Goal: Task Accomplishment & Management: Manage account settings

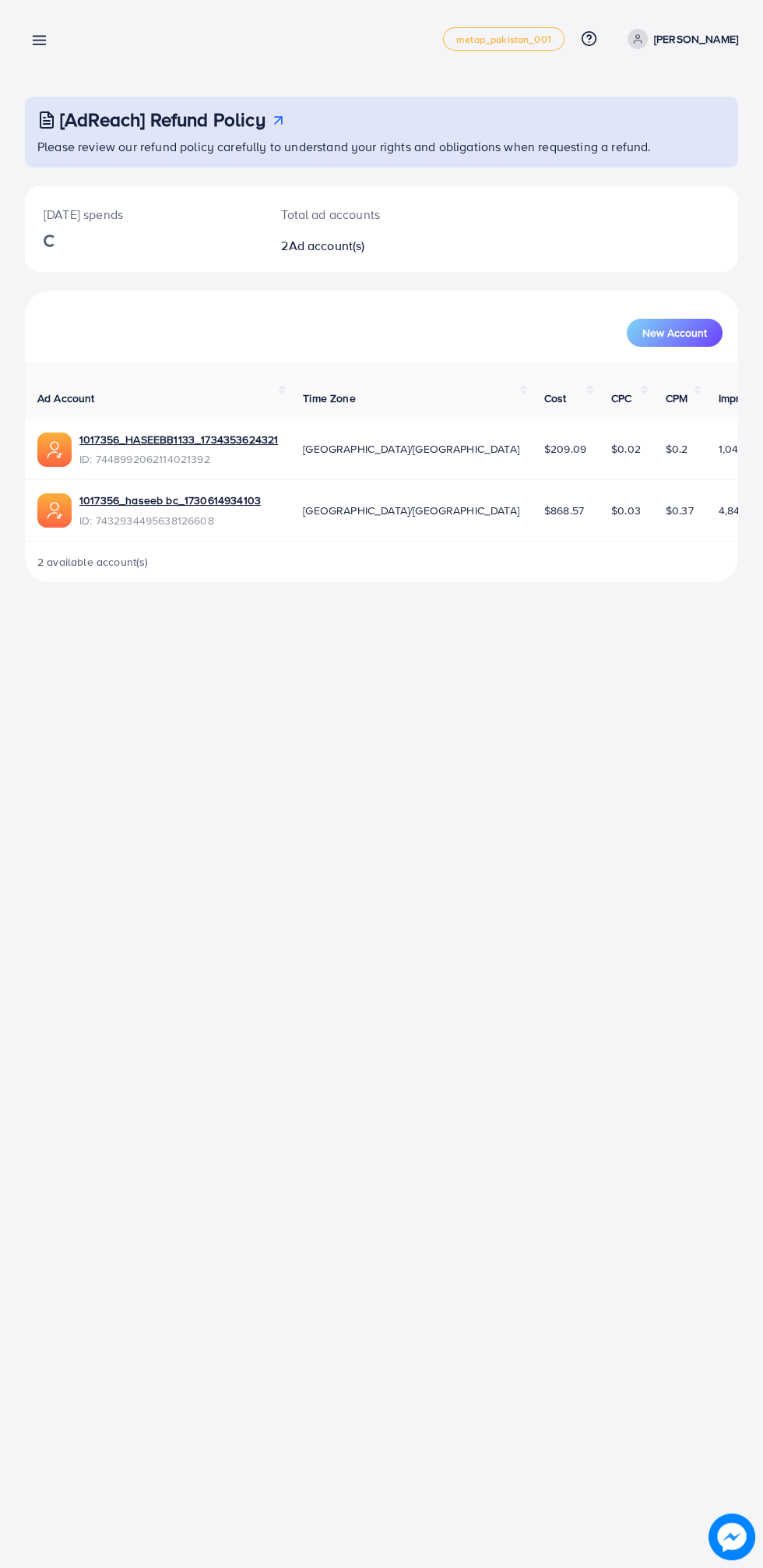
click at [688, 37] on p "Aftab Ahmad Khan" at bounding box center [696, 39] width 84 height 19
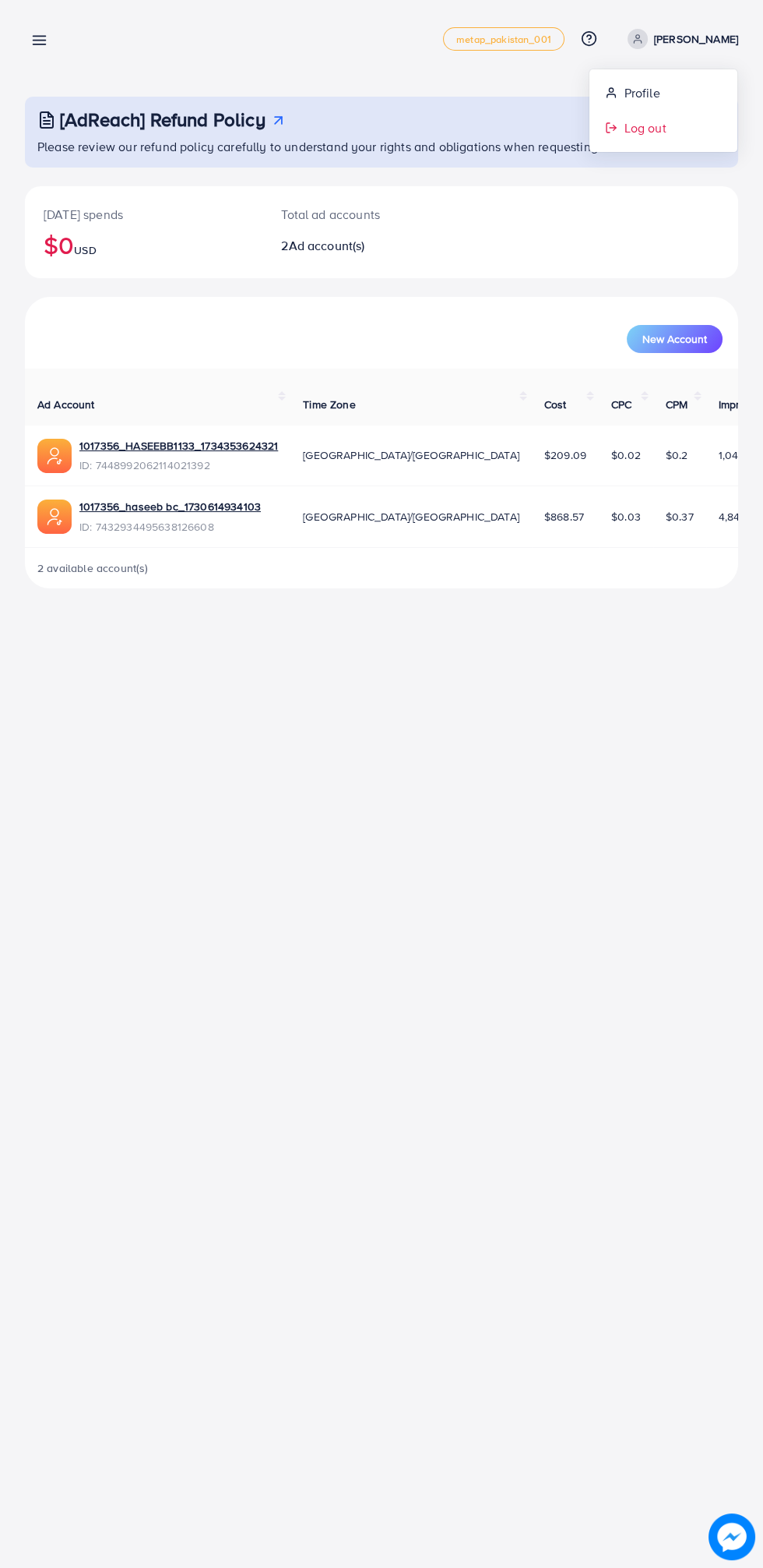
click at [700, 143] on link "Log out" at bounding box center [663, 128] width 148 height 35
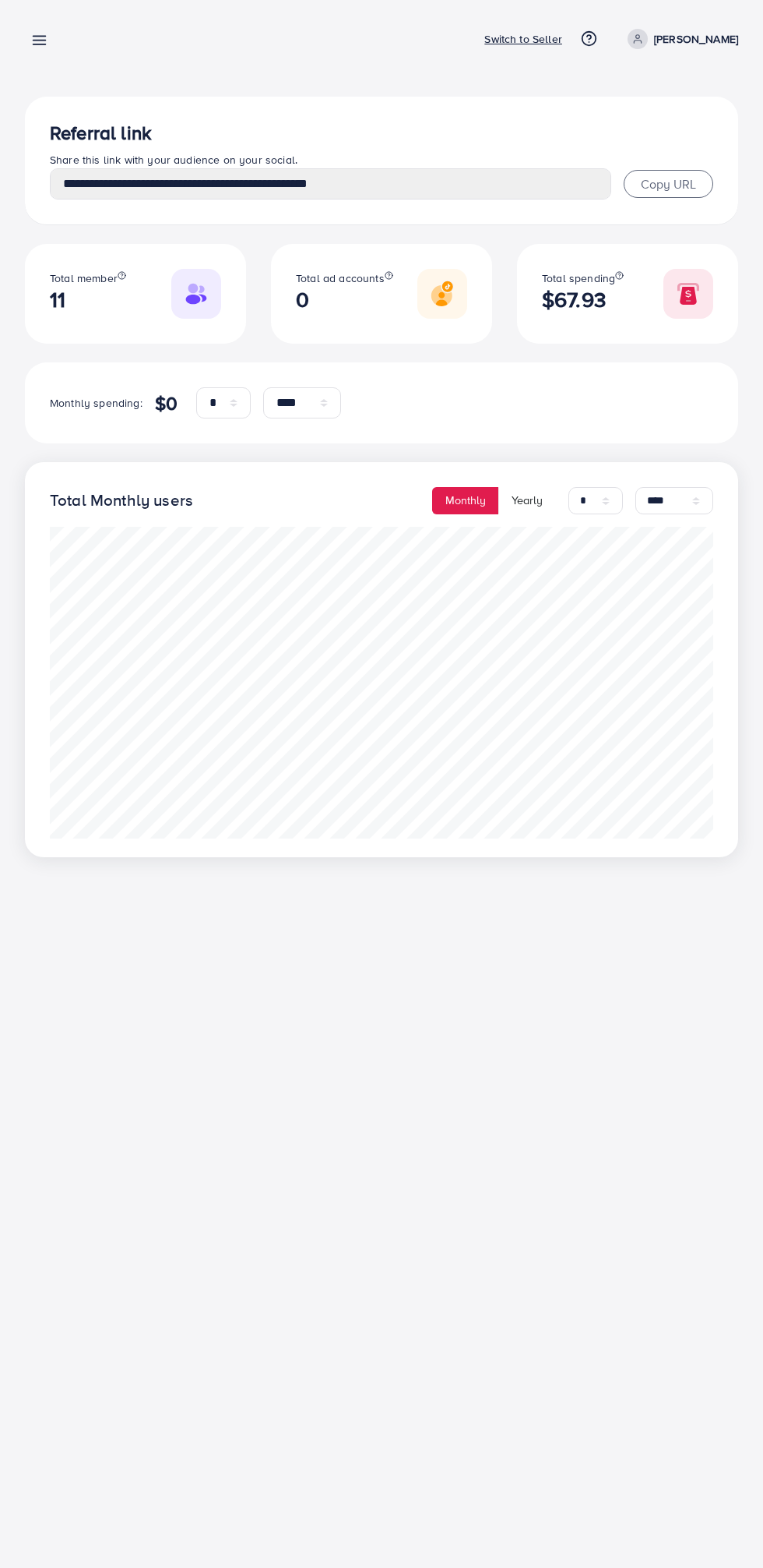
select select "*"
select select "****"
select select "*"
select select "****"
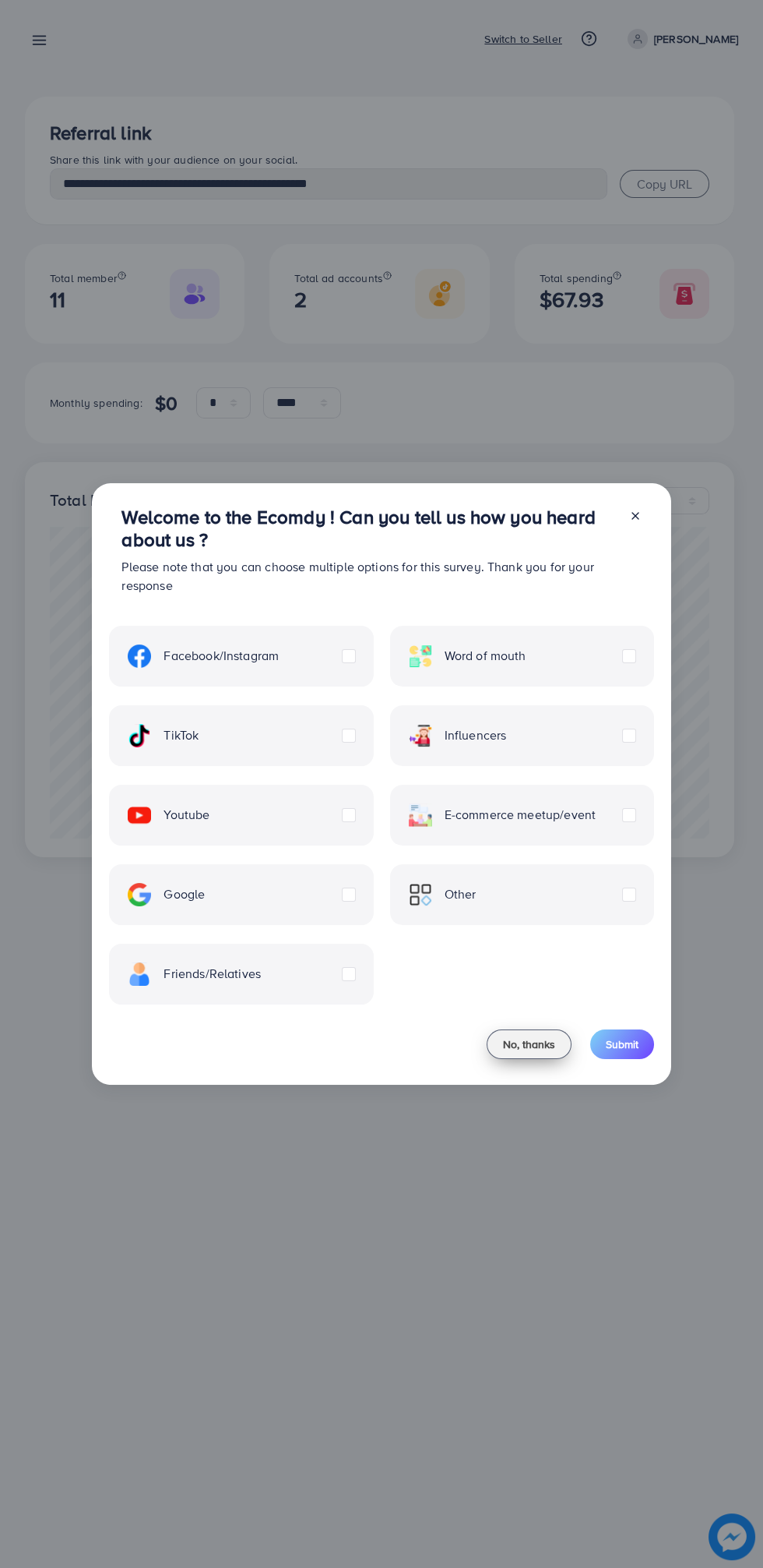
click at [534, 1044] on span "No, thanks" at bounding box center [529, 1044] width 52 height 16
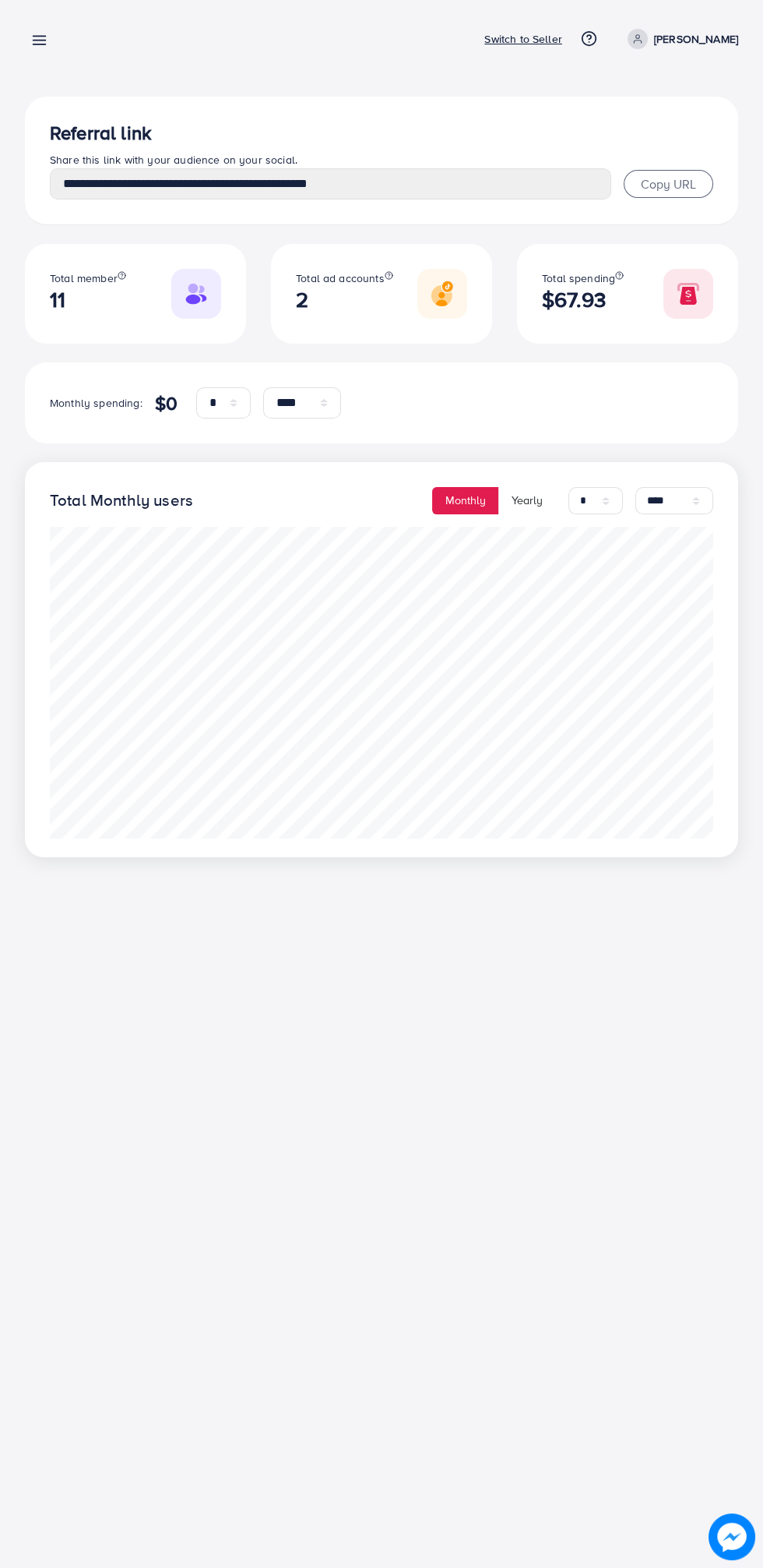
click at [27, 41] on link at bounding box center [36, 39] width 23 height 20
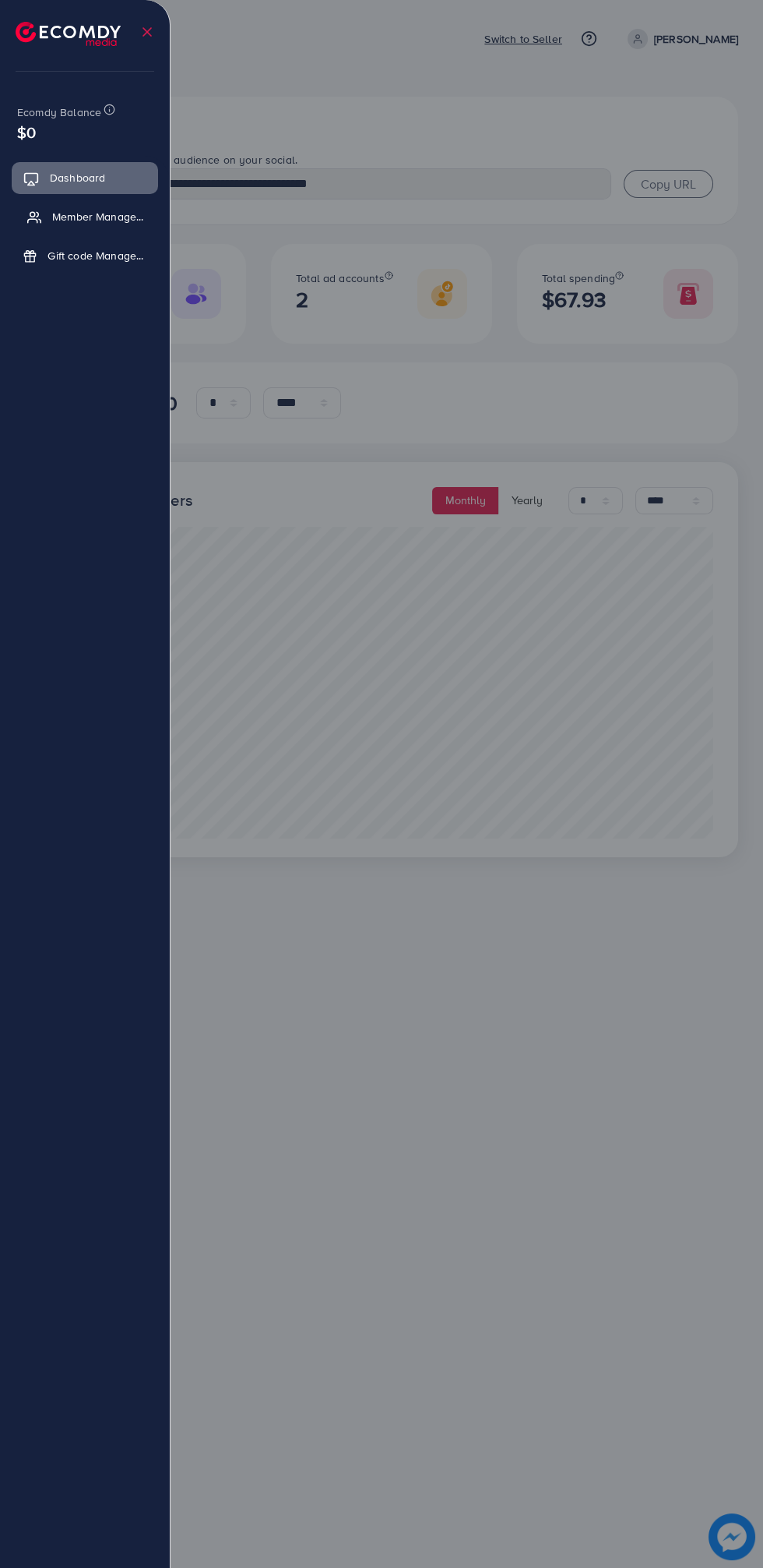
click at [31, 218] on icon at bounding box center [34, 218] width 14 height 16
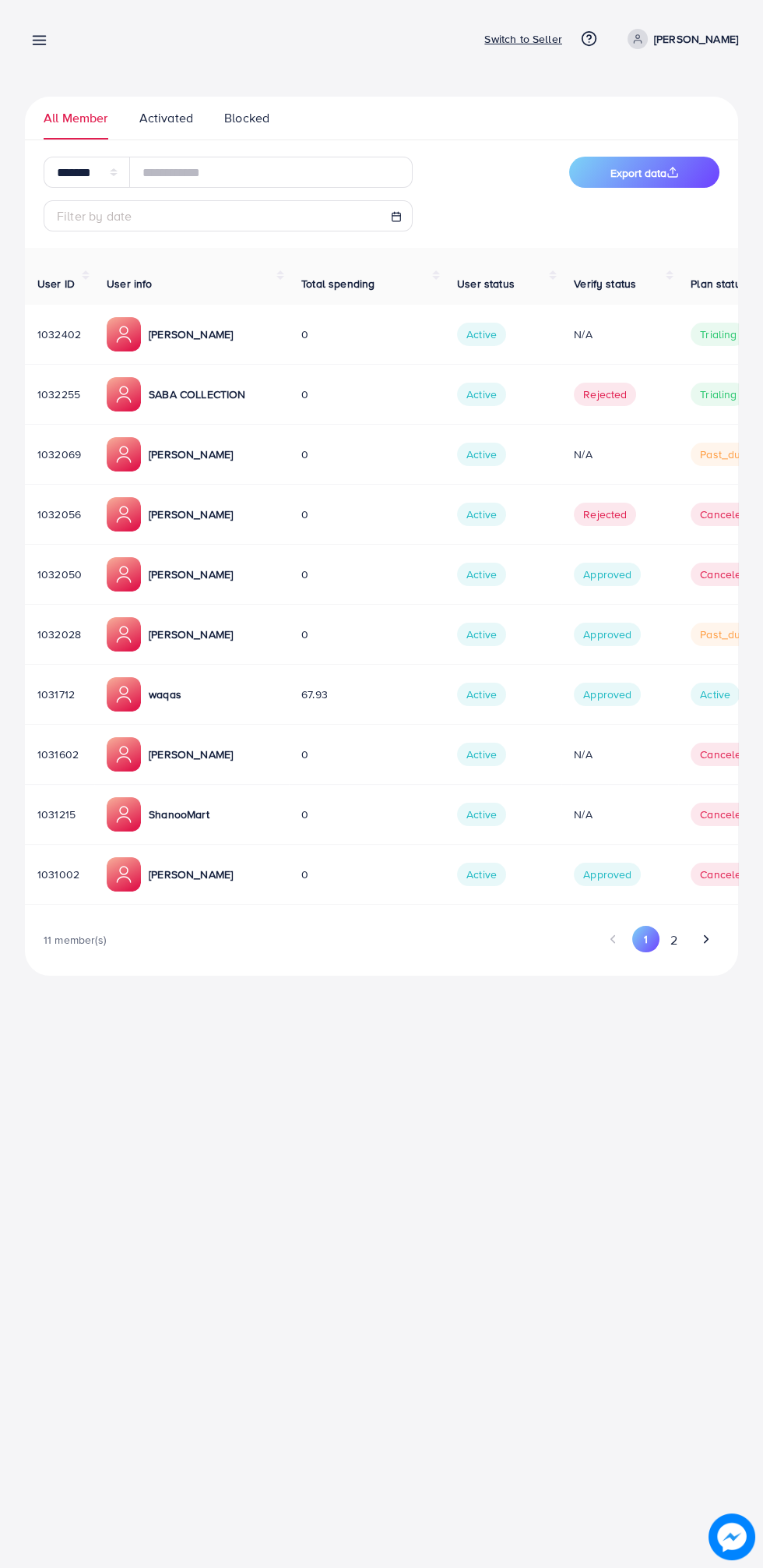
click at [39, 208] on div at bounding box center [381, 940] width 763 height 1881
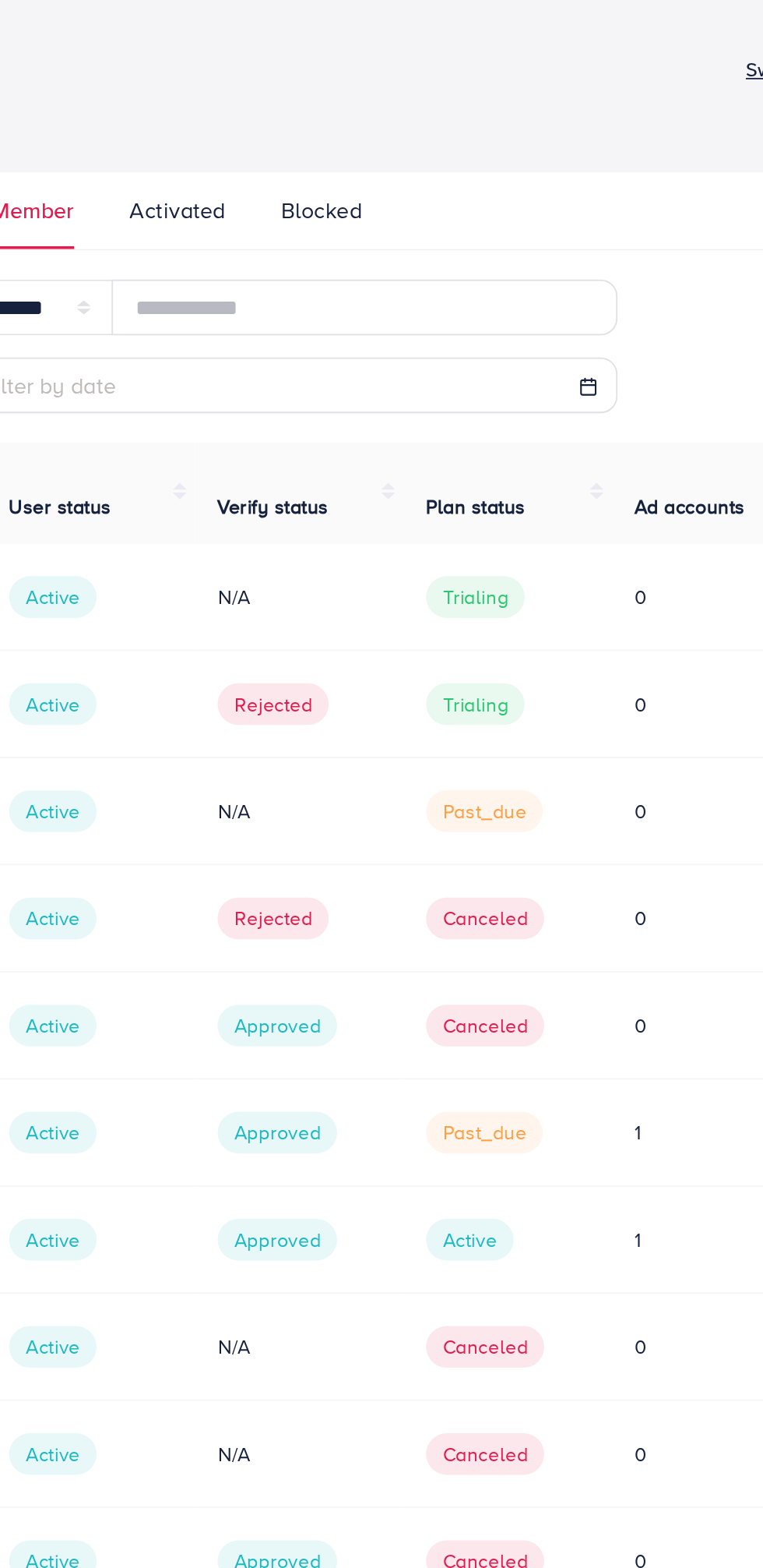
scroll to position [0, 402]
click at [342, 625] on span "past_due" at bounding box center [338, 634] width 66 height 23
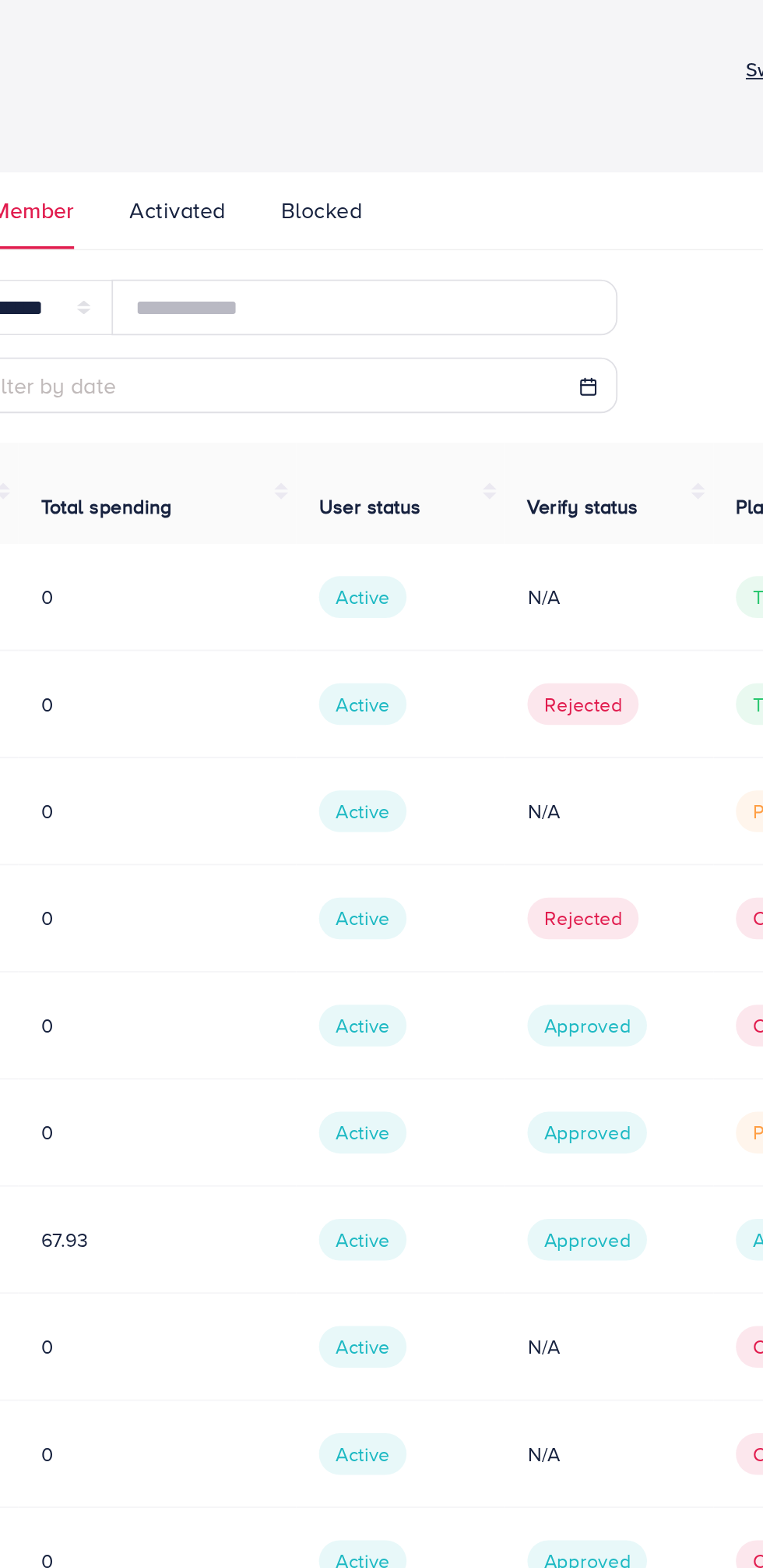
scroll to position [0, 0]
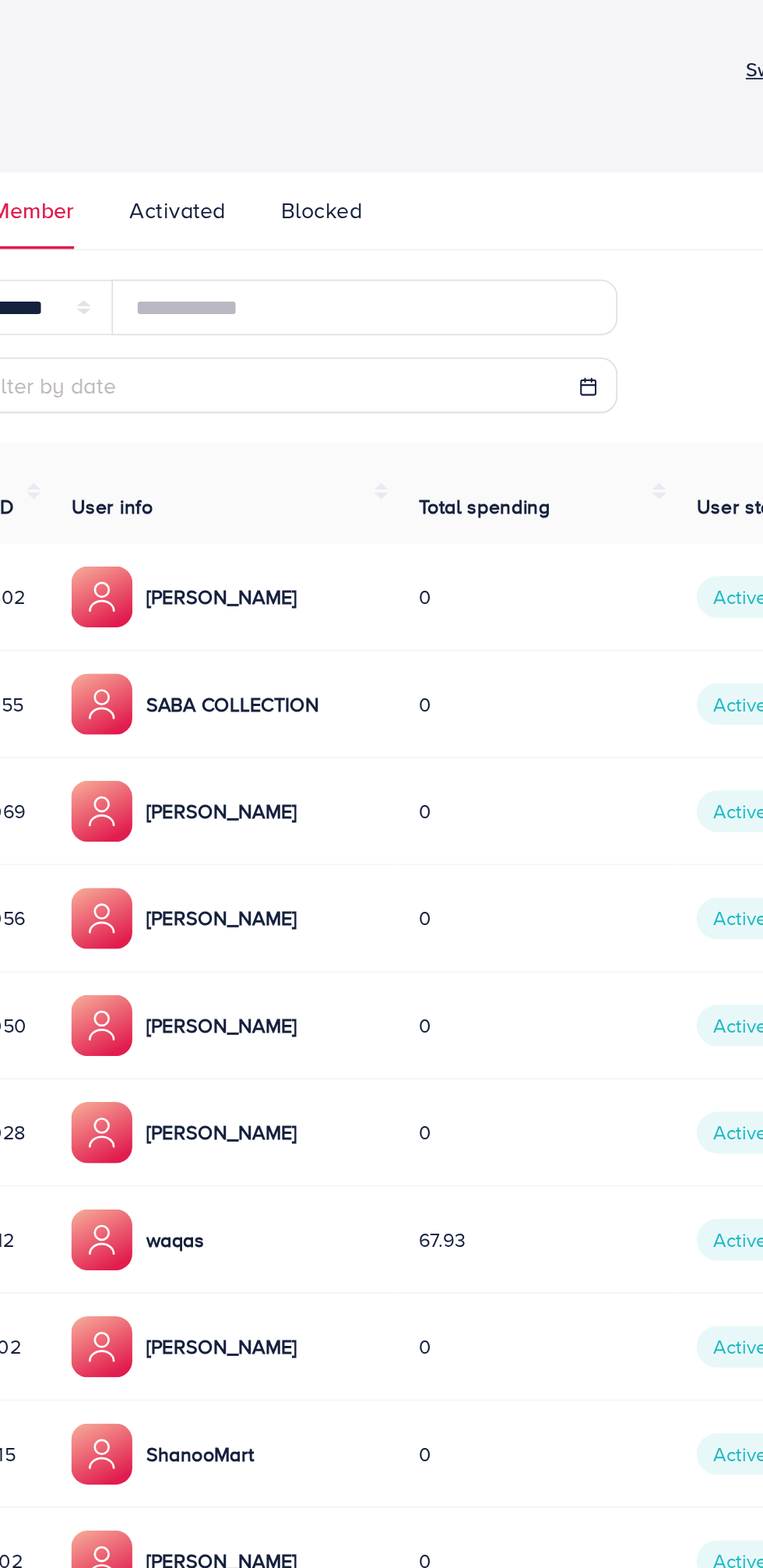
click at [184, 677] on div "waqas" at bounding box center [191, 694] width 170 height 34
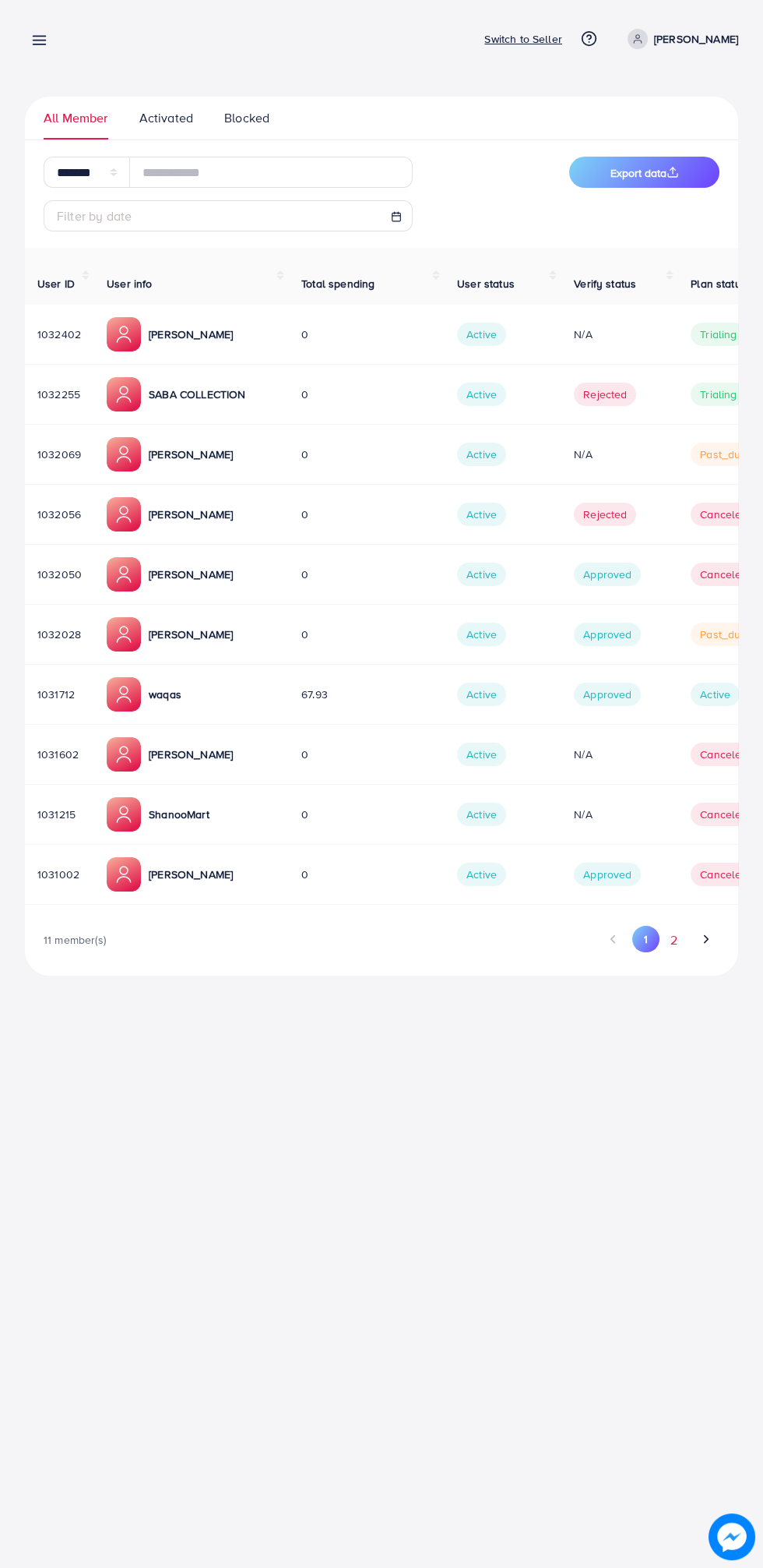
click at [673, 925] on button "2" at bounding box center [674, 939] width 28 height 29
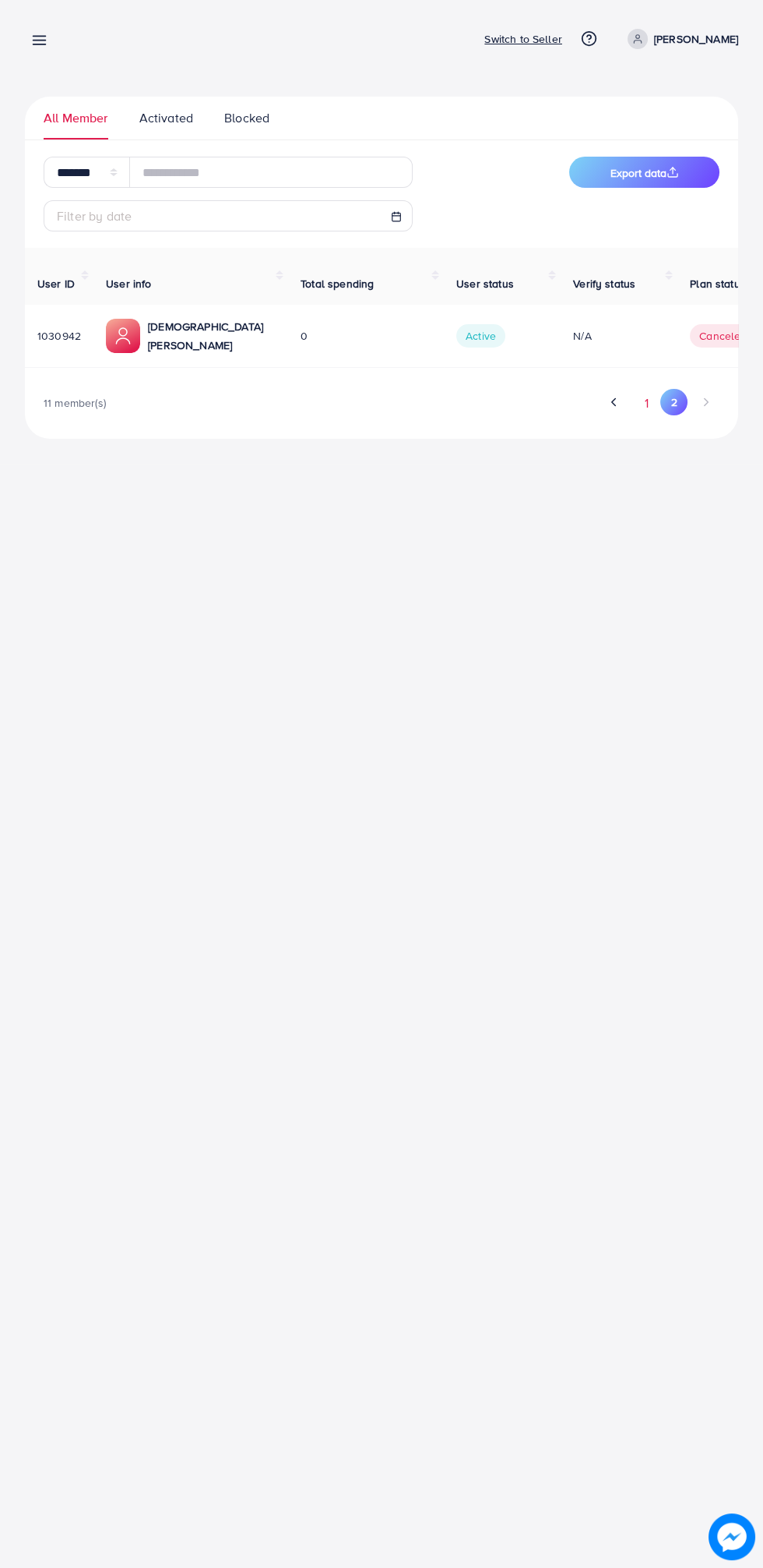
click at [646, 389] on button "1" at bounding box center [646, 403] width 27 height 29
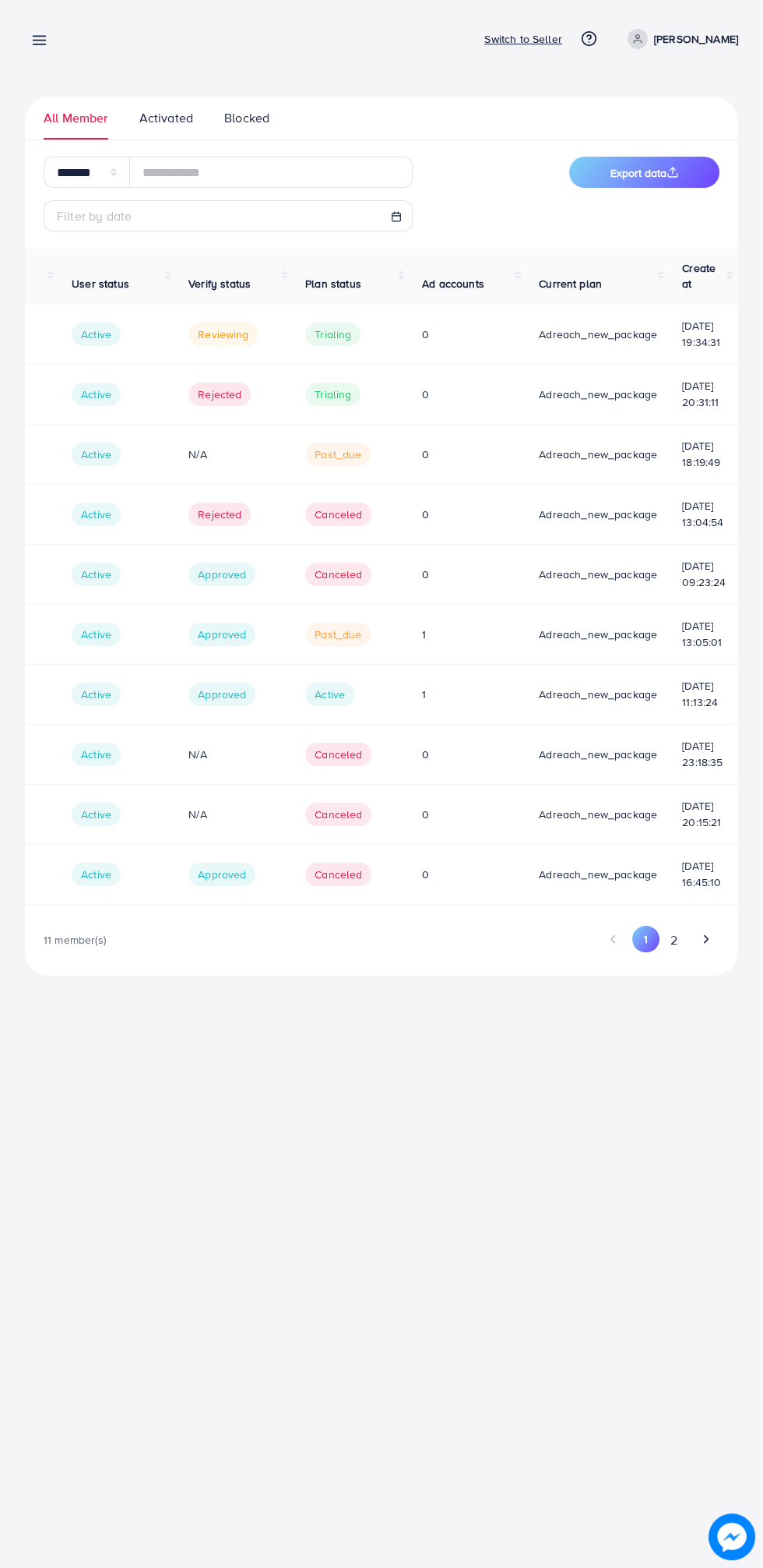
scroll to position [0, 402]
click at [718, 128] on ul "All Member Activated Blocked" at bounding box center [382, 118] width 714 height 44
click at [673, 171] on line "submit" at bounding box center [673, 171] width 0 height 6
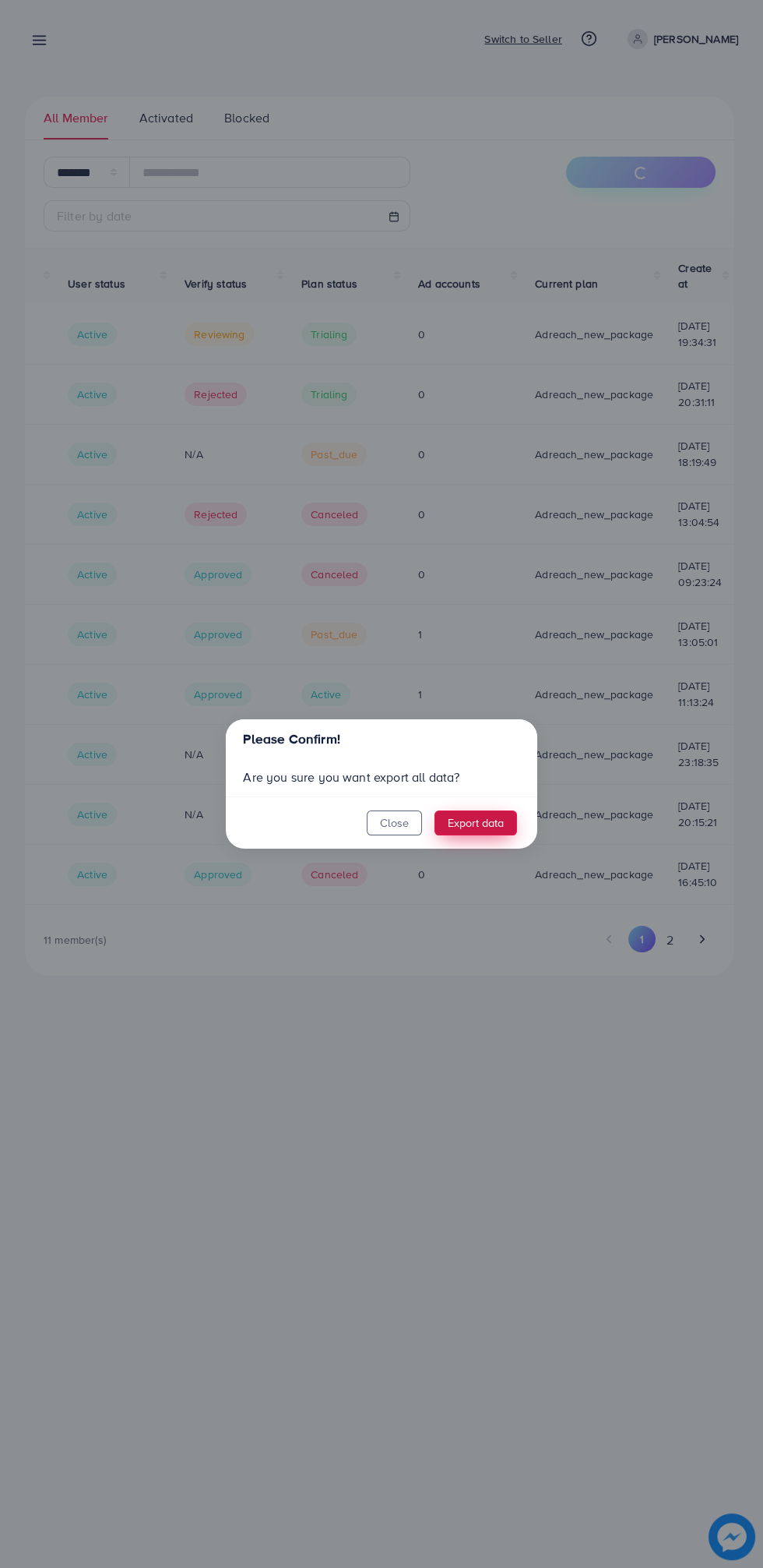
click at [495, 822] on button "Export data" at bounding box center [476, 823] width 83 height 25
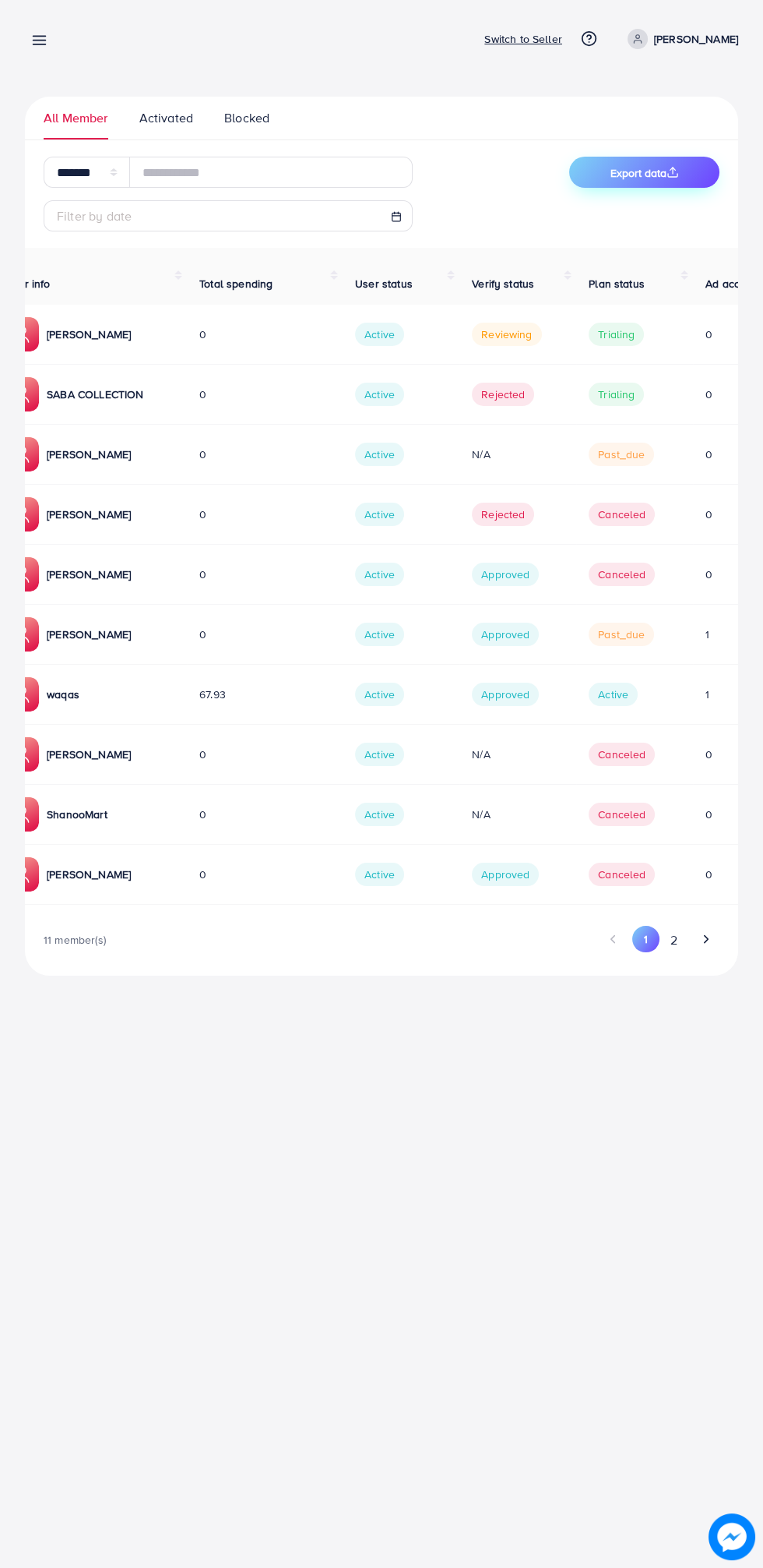
scroll to position [0, 0]
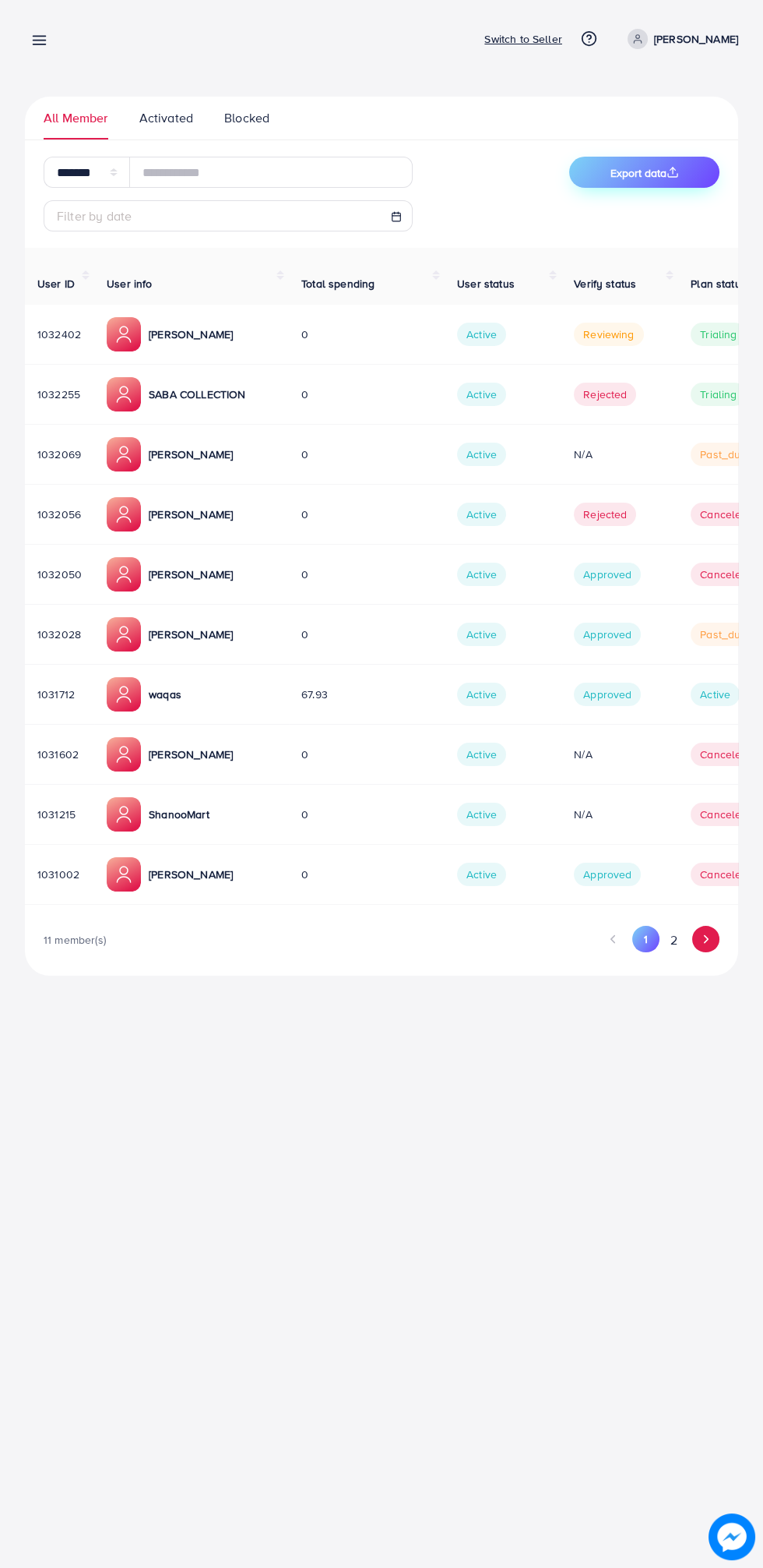
click at [707, 932] on icon "Go to next page" at bounding box center [707, 939] width 14 height 14
click at [639, 935] on button "1" at bounding box center [646, 939] width 27 height 29
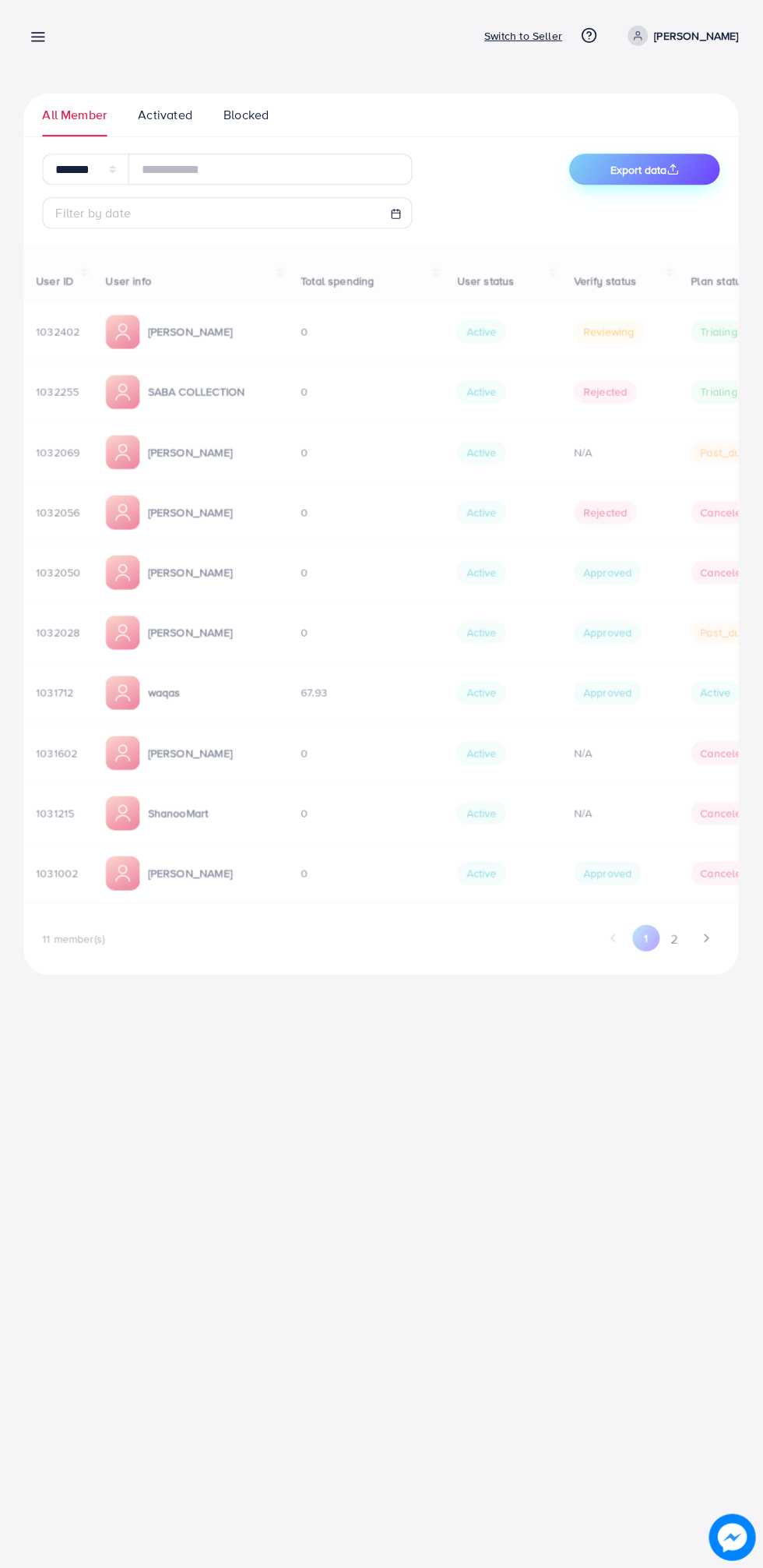
select select "*"
select select "****"
select select "*"
select select "****"
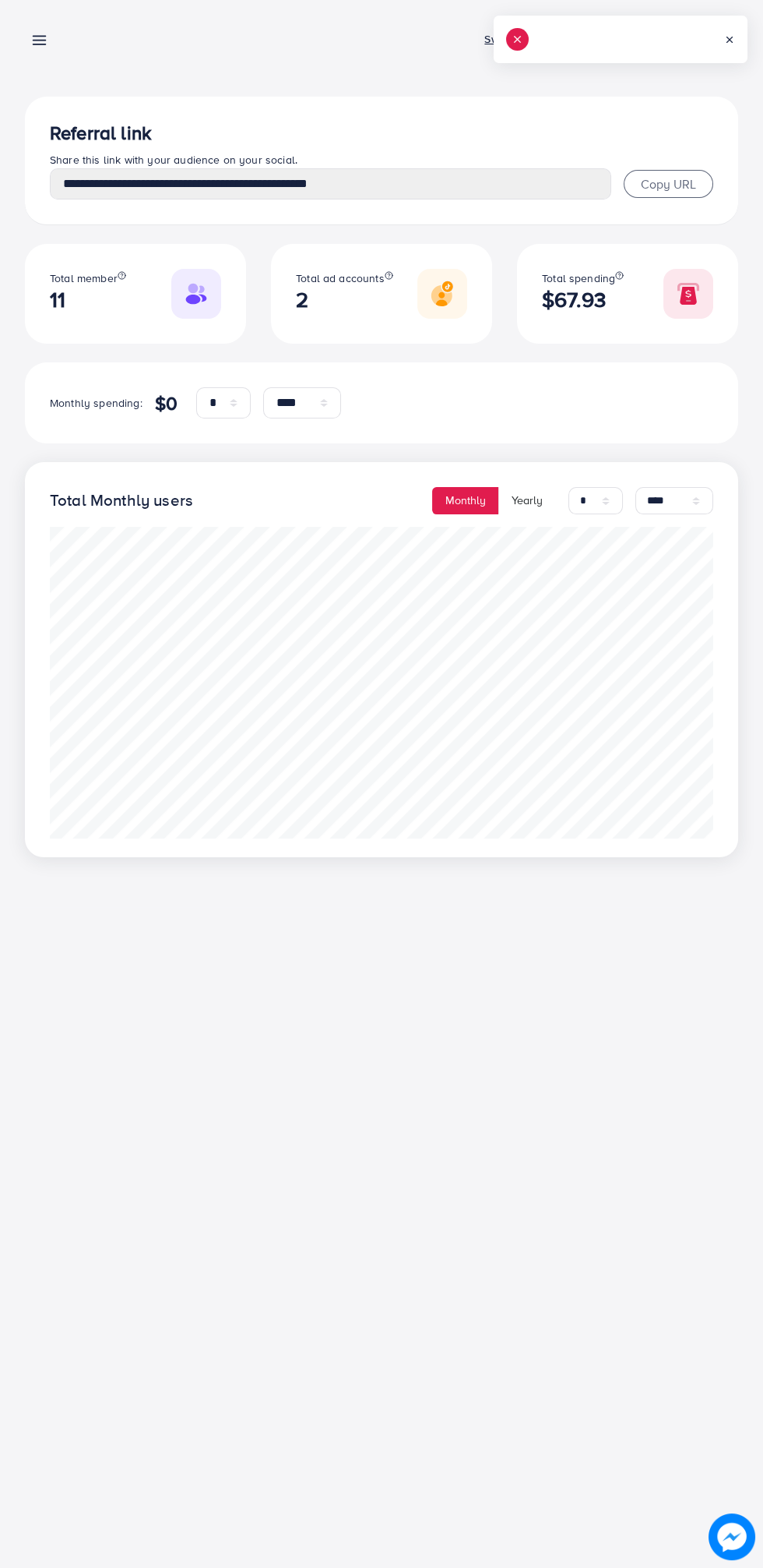
click at [729, 39] on line at bounding box center [730, 40] width 5 height 5
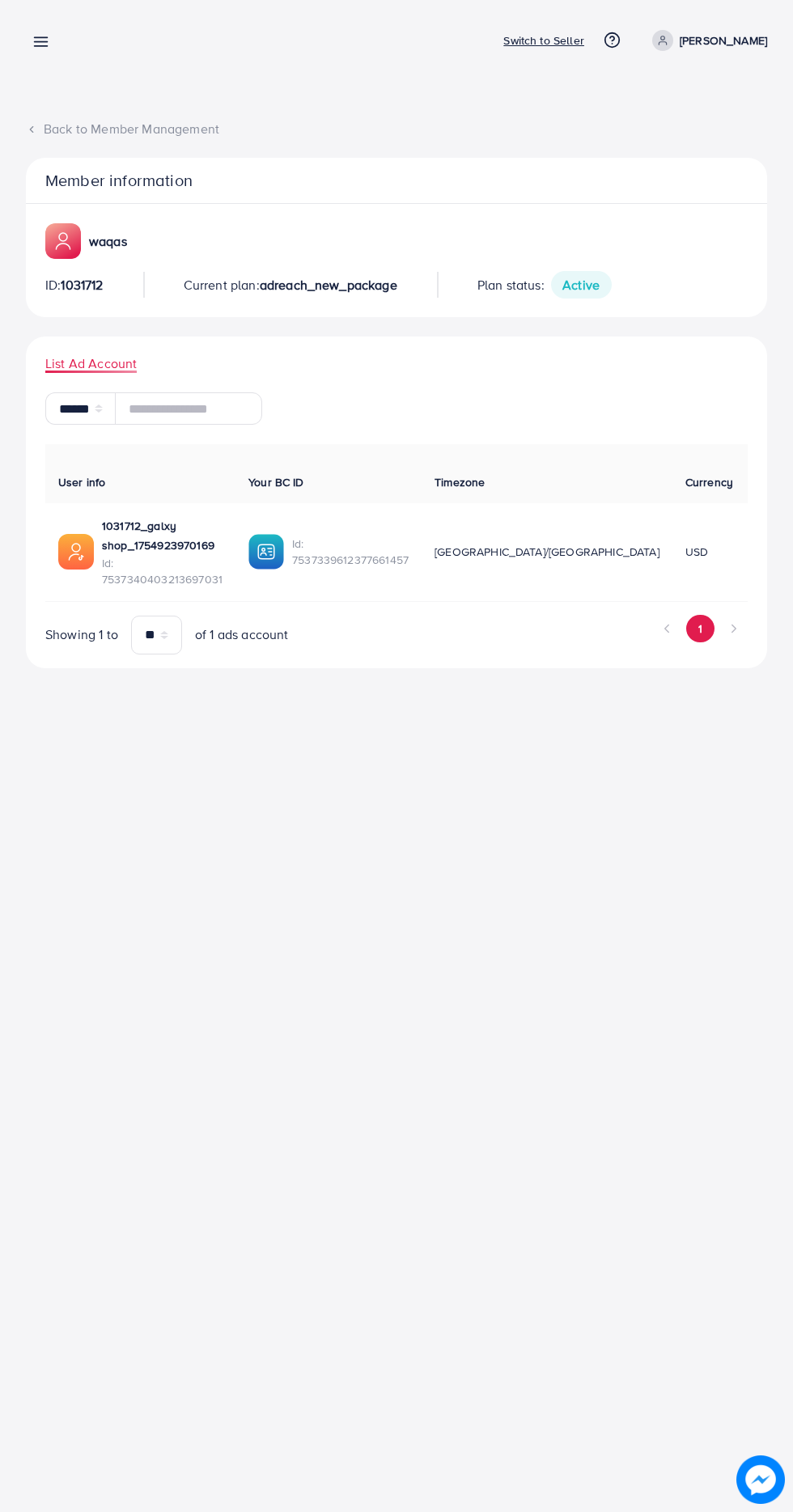
select select "**"
click at [700, 615] on button "1" at bounding box center [700, 628] width 28 height 28
click at [185, 197] on div "Member information" at bounding box center [397, 180] width 742 height 46
click at [251, 274] on div "ID: 1031712 Current plan: adreach_new_package Plan status: Active" at bounding box center [397, 285] width 703 height 26
click at [233, 412] on input "text" at bounding box center [188, 409] width 147 height 33
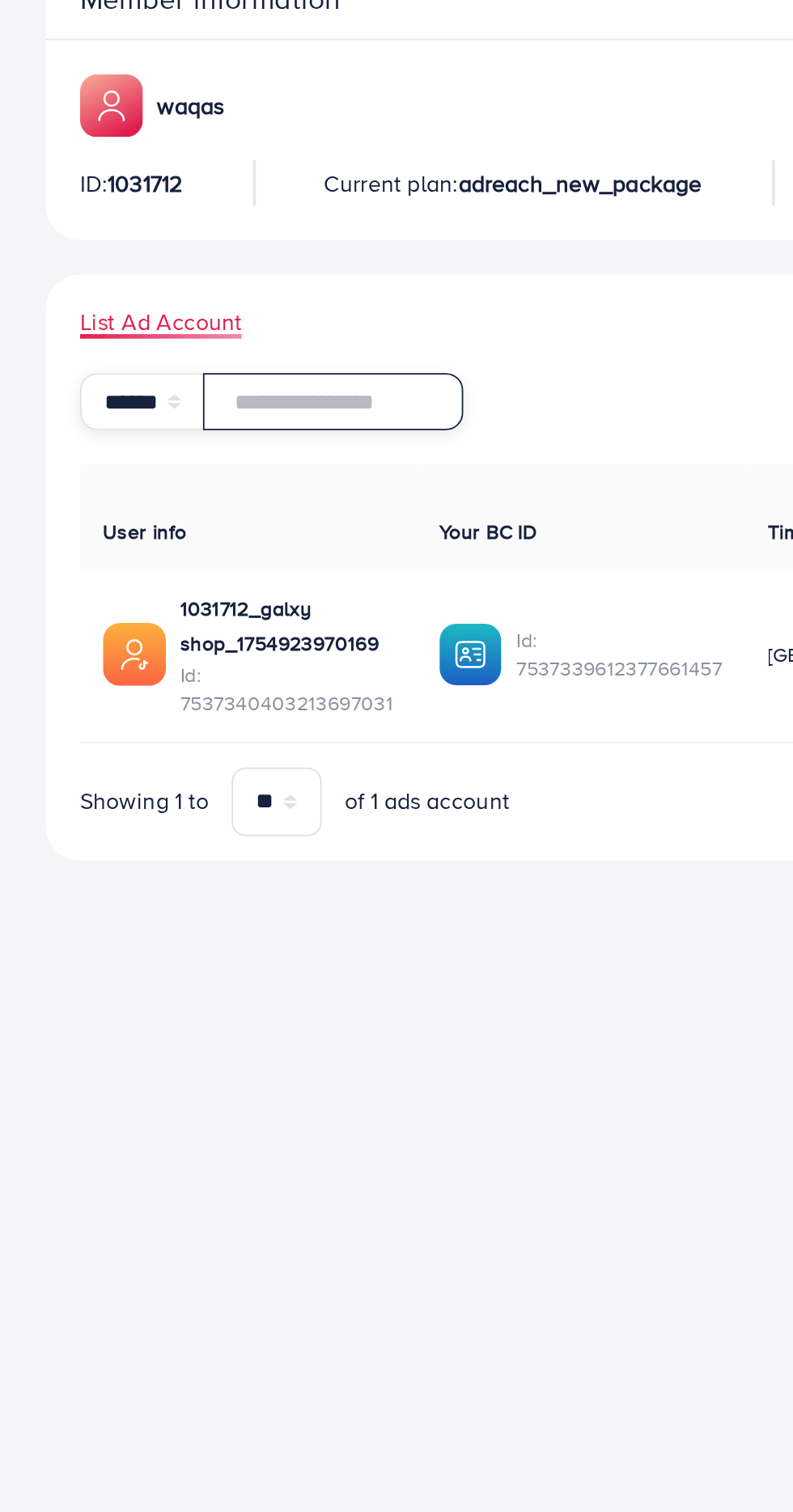
scroll to position [0, 5]
